Goal: Communication & Community: Answer question/provide support

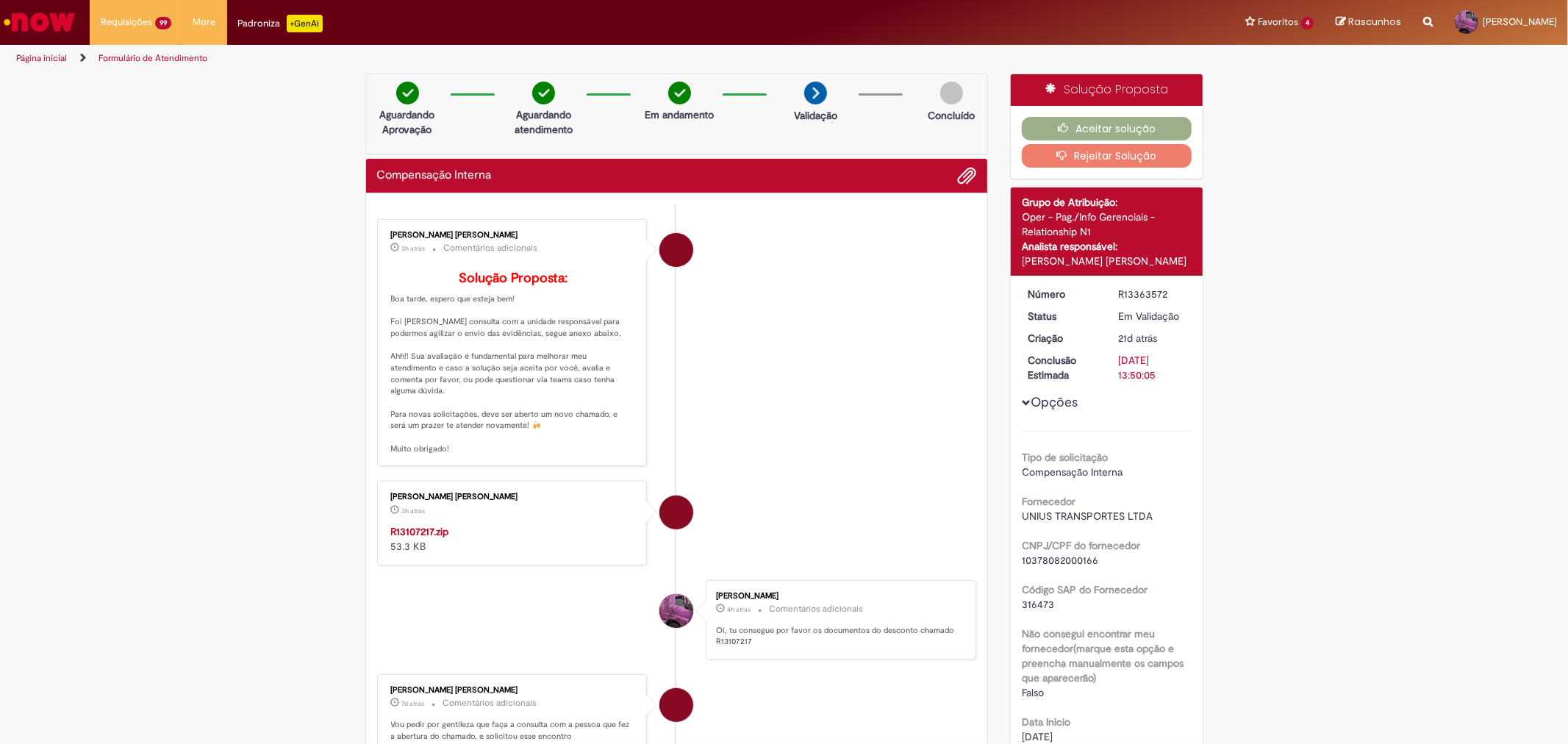
click at [407, 538] on strong "R13107217.zip" at bounding box center [420, 531] width 58 height 13
click at [1084, 120] on button "Aceitar solução" at bounding box center [1106, 128] width 169 height 23
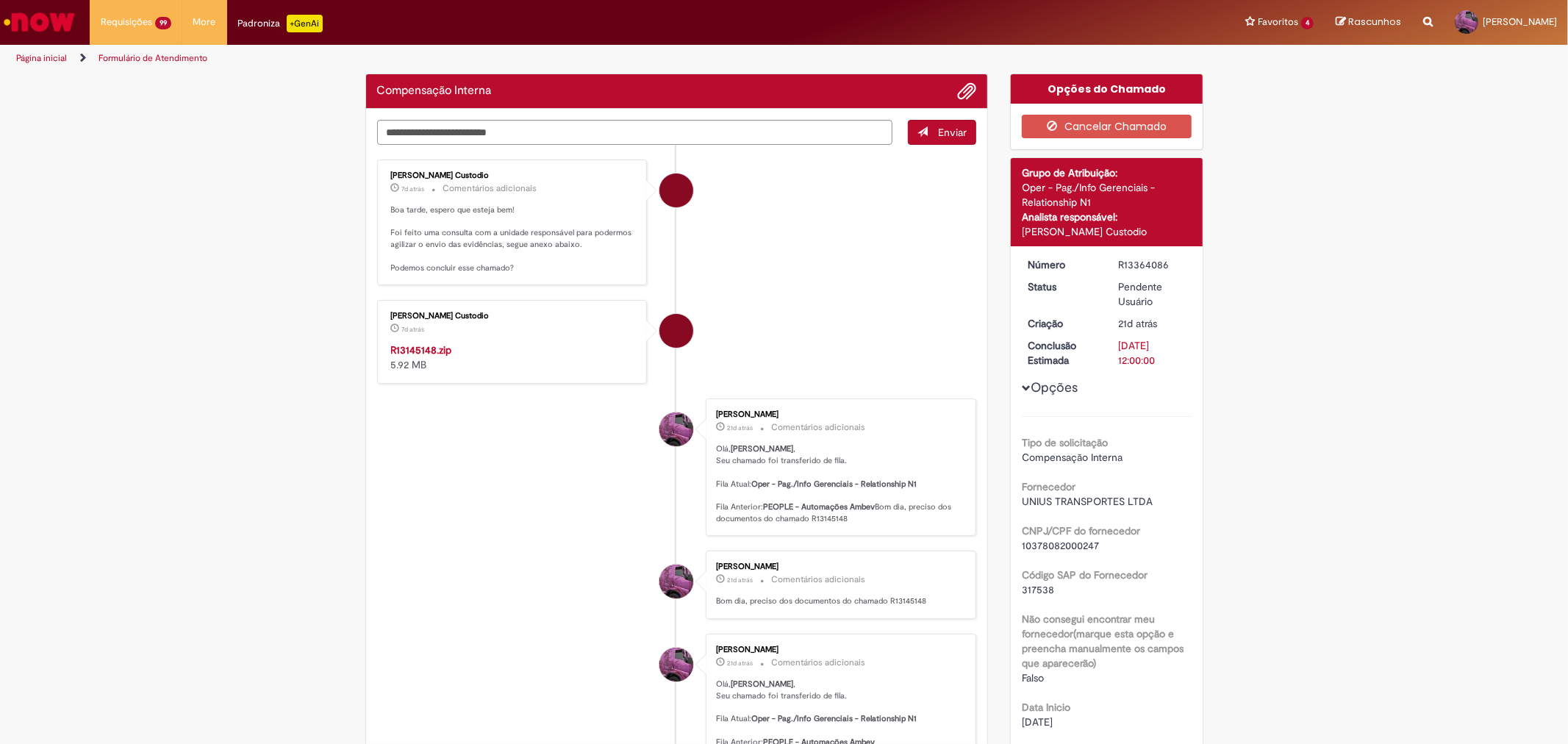
click at [447, 339] on div "[PERSON_NAME] Custodio 7d atrás 7 dias atrás R13145148.zip 5.92 MB" at bounding box center [512, 341] width 262 height 75
click at [416, 350] on strong "R13145148.zip" at bounding box center [422, 349] width 61 height 13
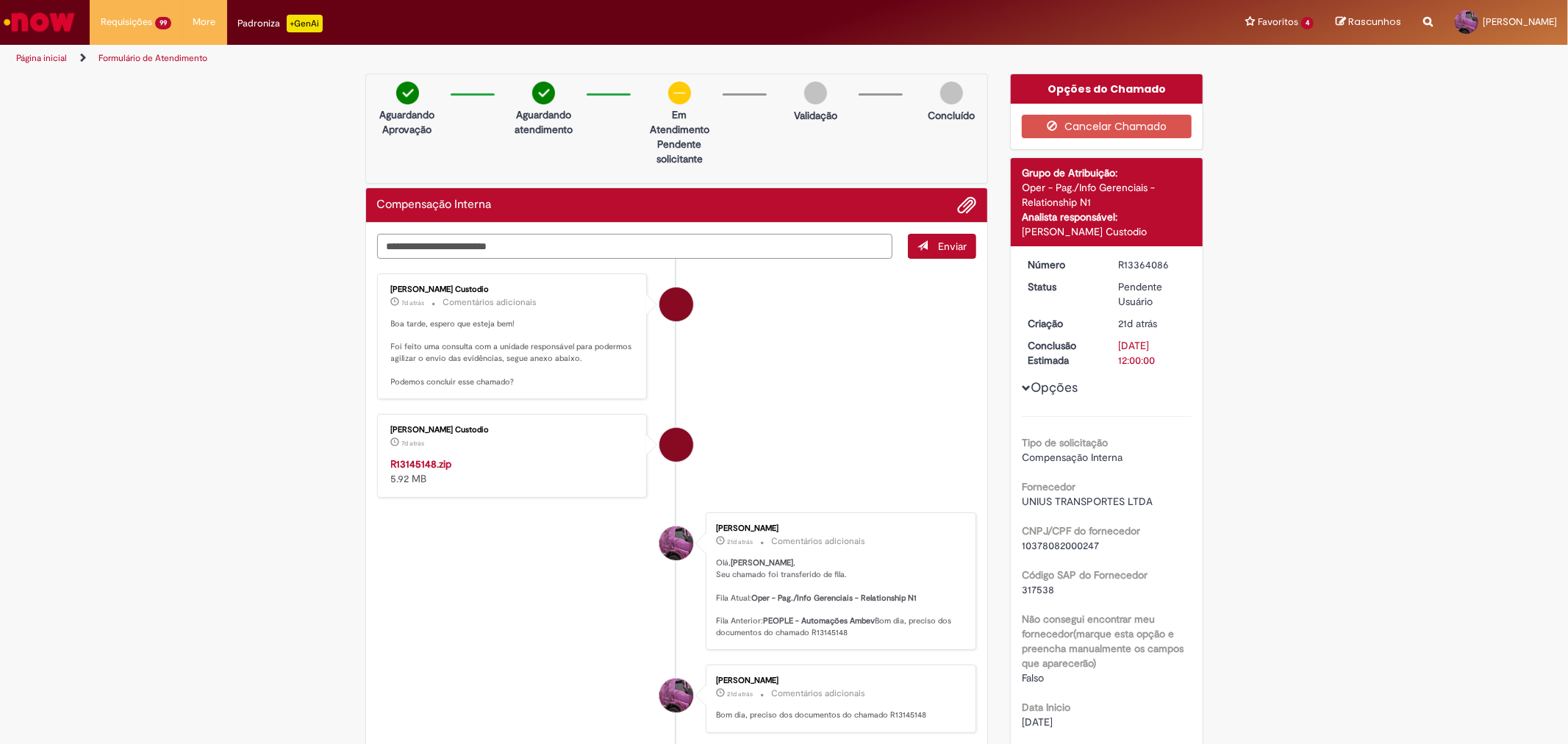
click at [530, 238] on textarea "Digite sua mensagem aqui..." at bounding box center [634, 245] width 516 height 25
type textarea "********"
click at [923, 258] on button "Enviar" at bounding box center [942, 245] width 68 height 25
click at [916, 251] on span "Enviar" at bounding box center [942, 245] width 67 height 25
